Goal: Book appointment/travel/reservation

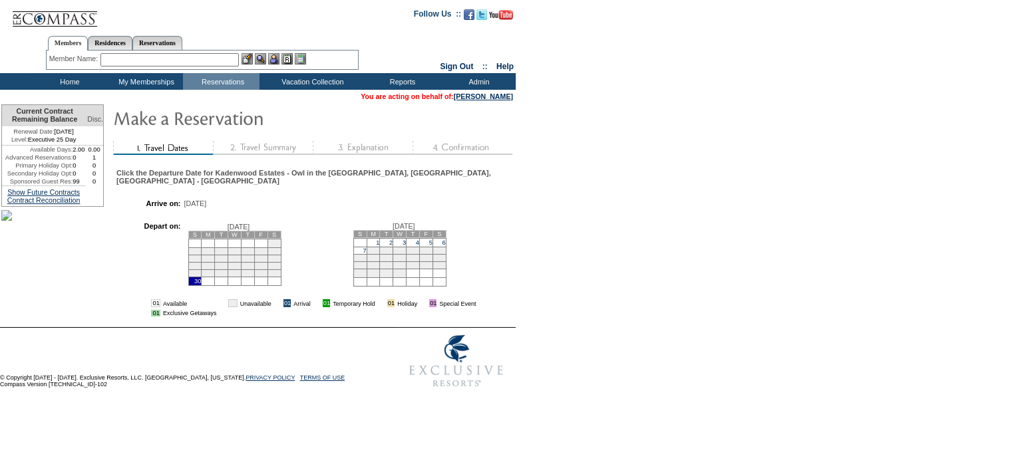
click at [367, 254] on td "7" at bounding box center [359, 250] width 13 height 7
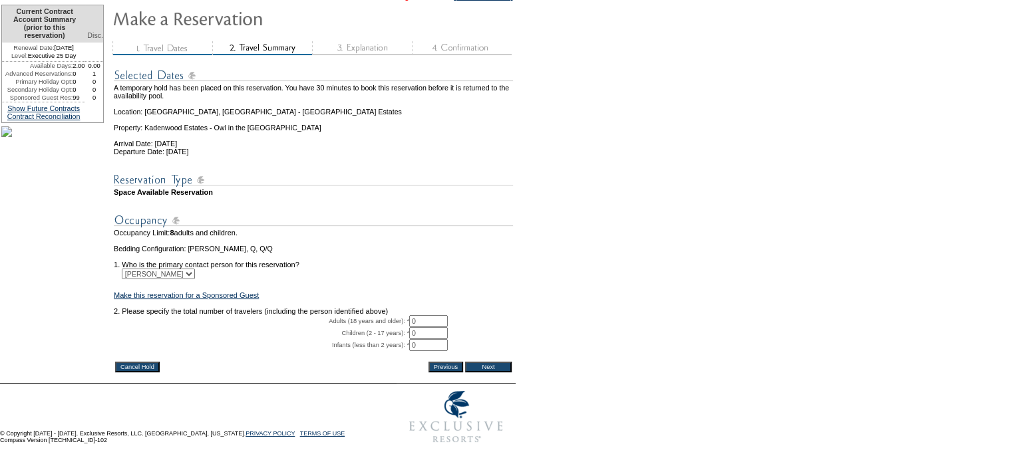
scroll to position [138, 0]
click at [431, 315] on input "0" at bounding box center [428, 321] width 39 height 12
type input "2"
click at [486, 362] on input "Next" at bounding box center [488, 367] width 47 height 11
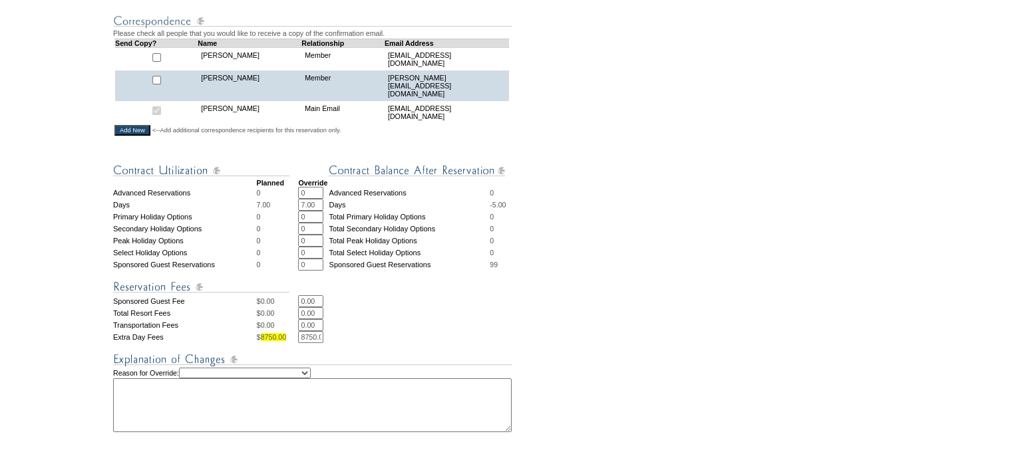
scroll to position [466, 0]
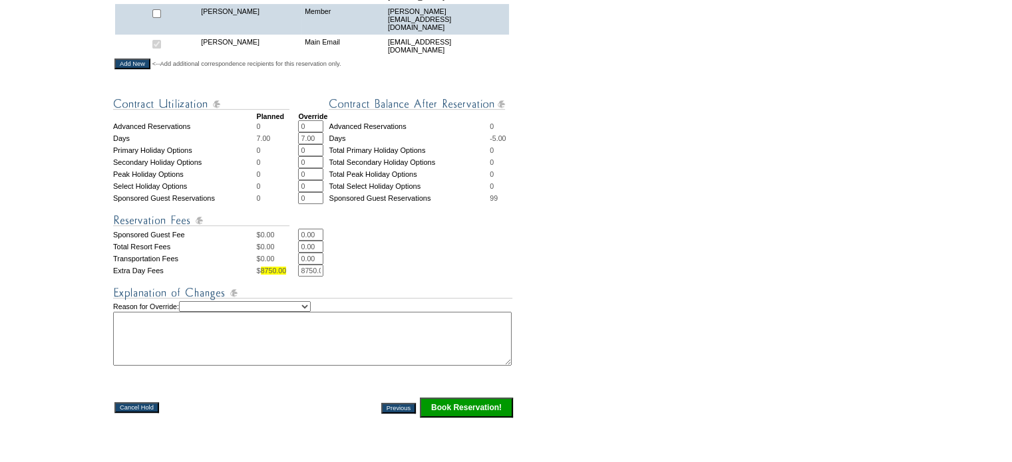
click at [311, 311] on select "Creating Continuous Stay Days Rebooked After Cancellation Editing Occupant Expe…" at bounding box center [245, 306] width 132 height 11
select select "1042"
click at [192, 309] on select "Creating Continuous Stay Days Rebooked After Cancellation Editing Occupant Expe…" at bounding box center [245, 306] width 132 height 11
click at [160, 334] on textarea at bounding box center [312, 339] width 399 height 54
type textarea "17 days in RRO-jk"
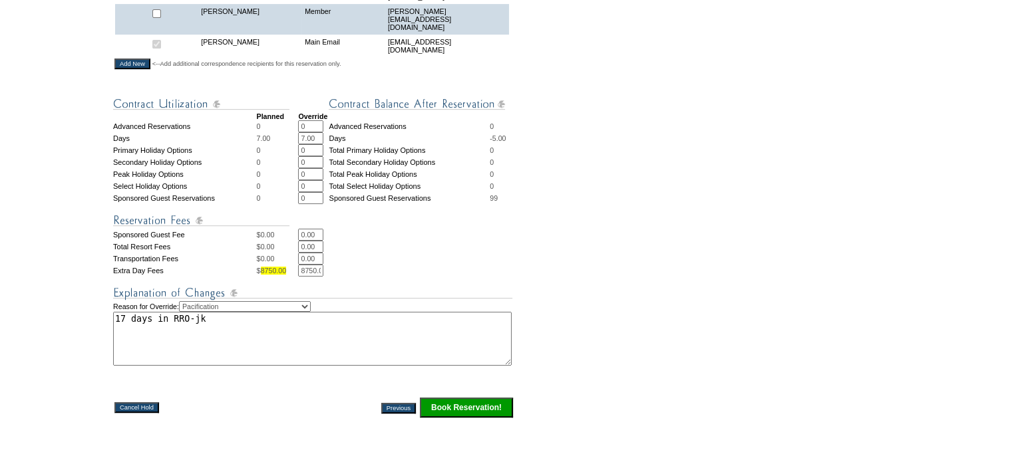
click at [446, 413] on input "Book Reservation!" at bounding box center [466, 408] width 93 height 20
